Goal: Find specific page/section

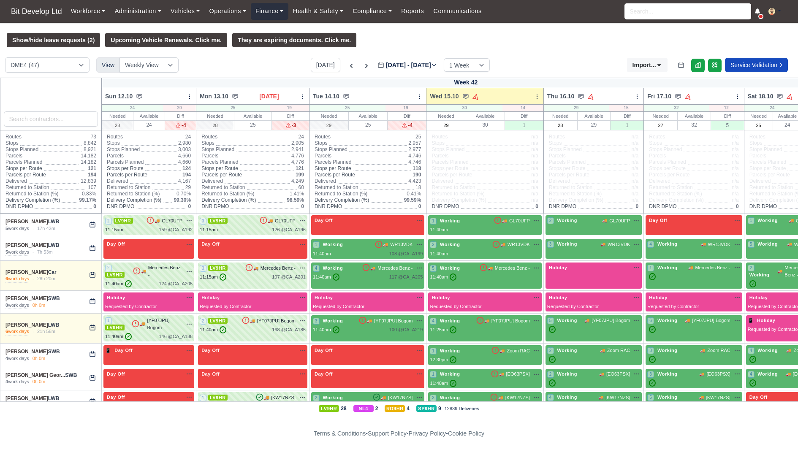
click at [285, 11] on link "Finance" at bounding box center [270, 11] width 38 height 16
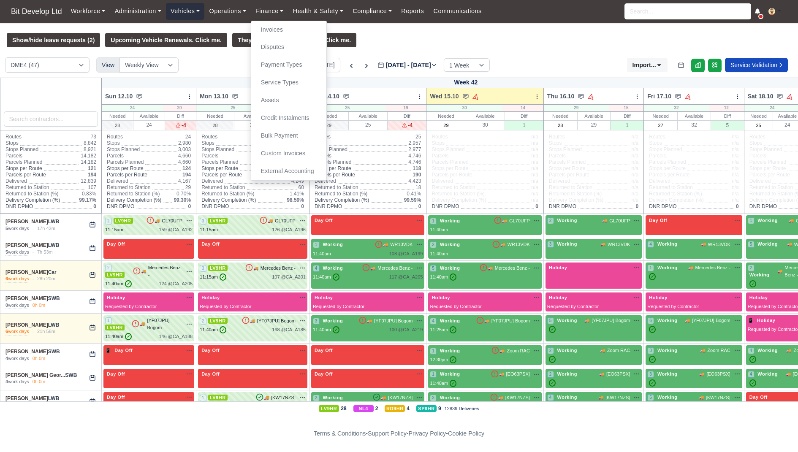
click at [192, 14] on link "Vehicles" at bounding box center [185, 11] width 39 height 16
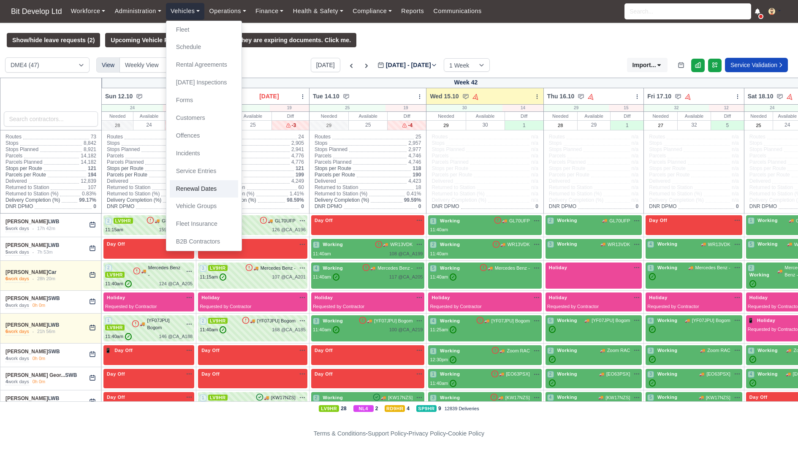
click at [201, 185] on link "Renewal Dates" at bounding box center [204, 189] width 68 height 18
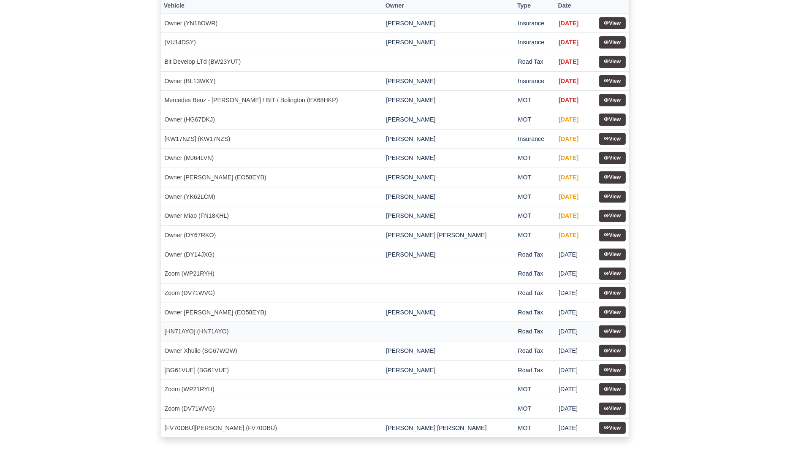
scroll to position [74, 0]
